Goal: Transaction & Acquisition: Purchase product/service

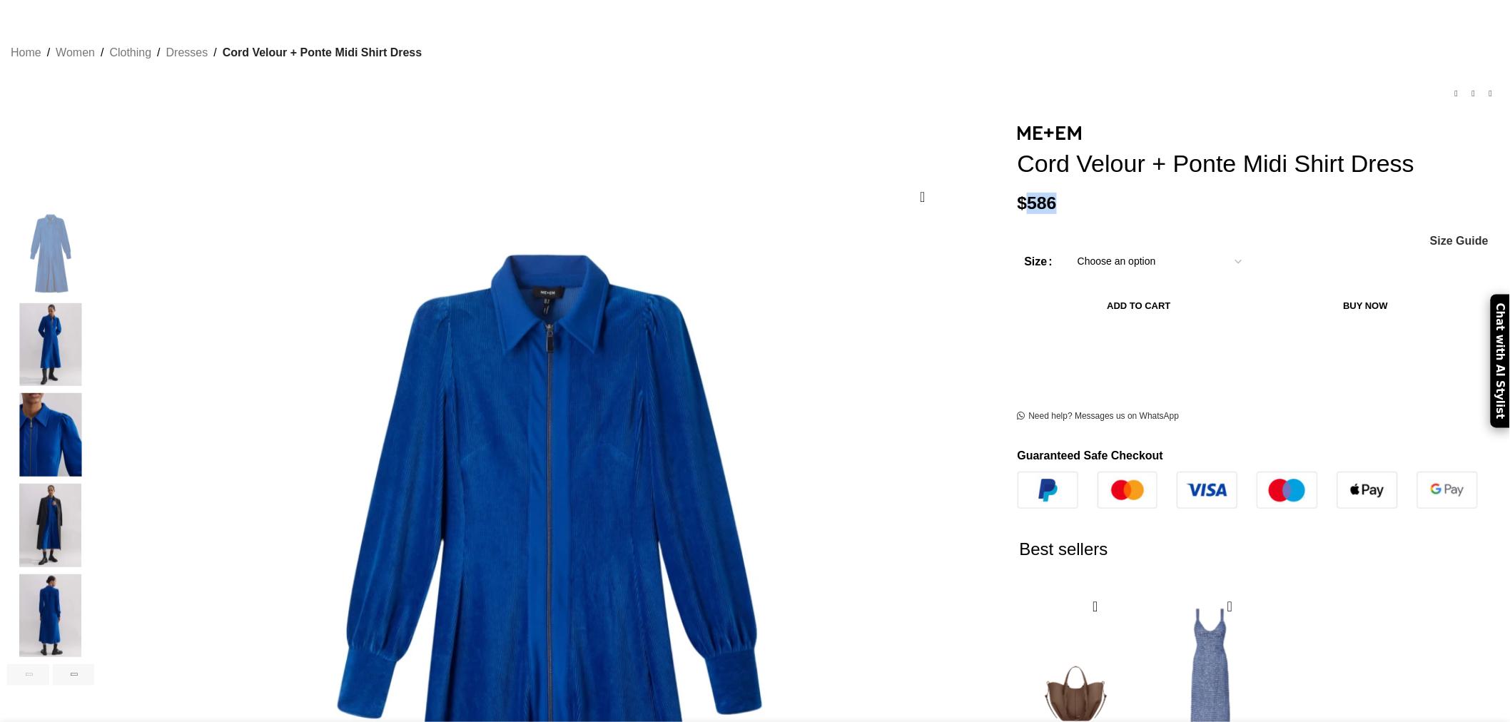
drag, startPoint x: 947, startPoint y: 209, endPoint x: 924, endPoint y: 205, distance: 23.1
click at [1017, 205] on p "$ 586" at bounding box center [1258, 203] width 482 height 21
copy bdi "586"
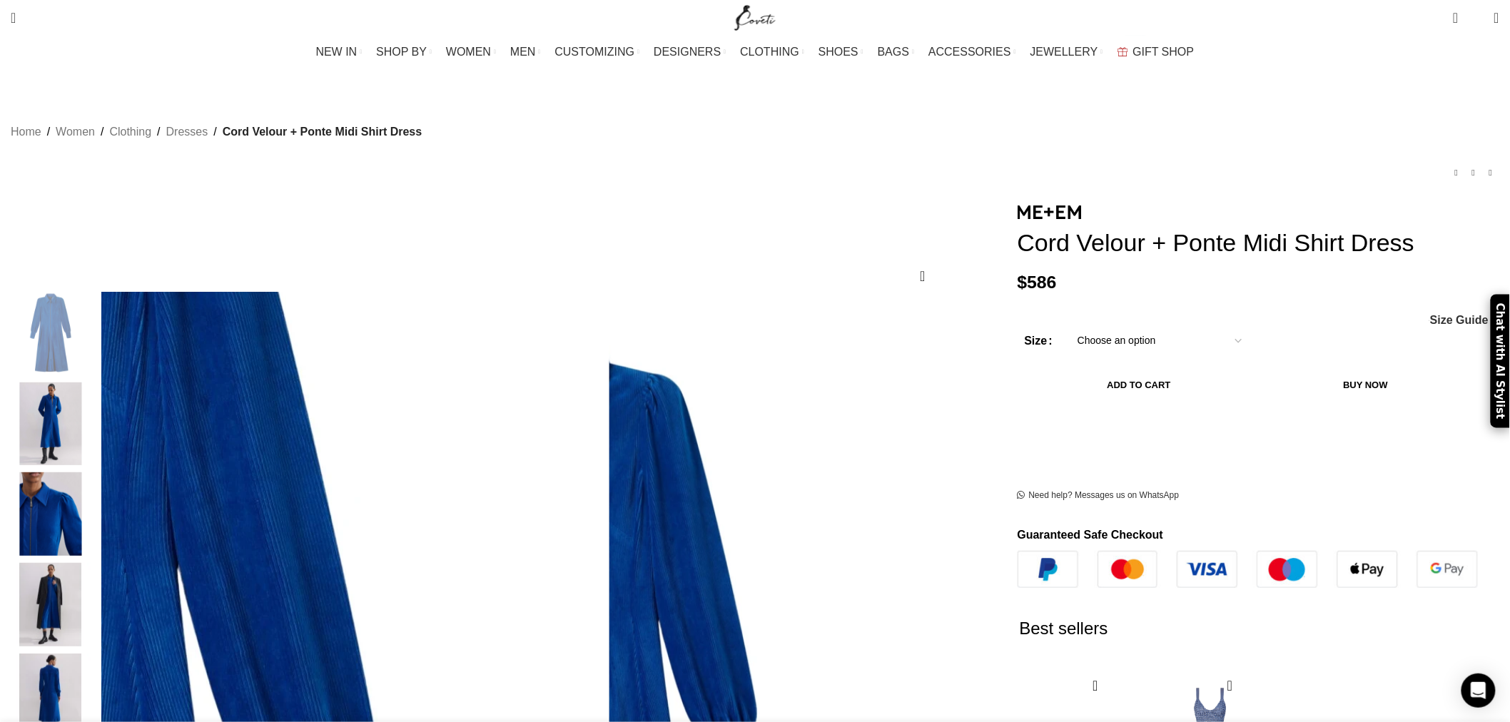
scroll to position [0, 450]
